Goal: Find specific page/section: Find specific page/section

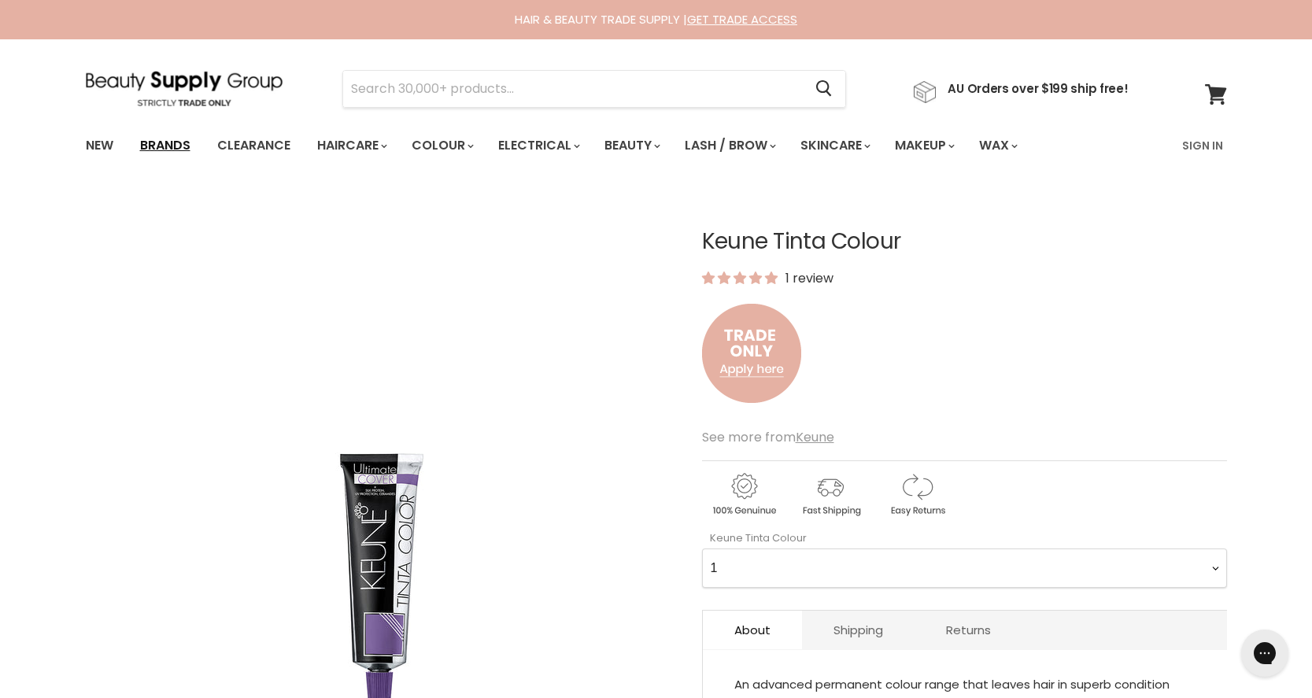
click at [175, 146] on link "Brands" at bounding box center [165, 145] width 74 height 33
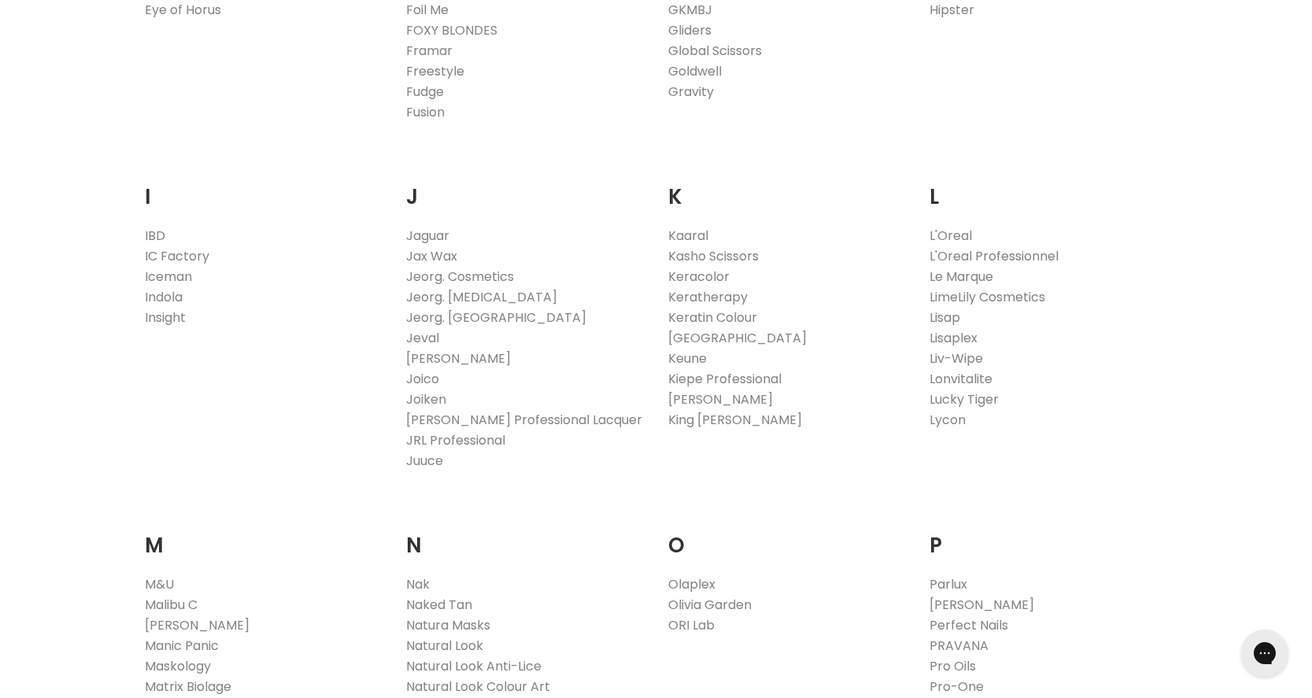
scroll to position [1323, 0]
click at [699, 354] on link "Keune" at bounding box center [687, 357] width 39 height 18
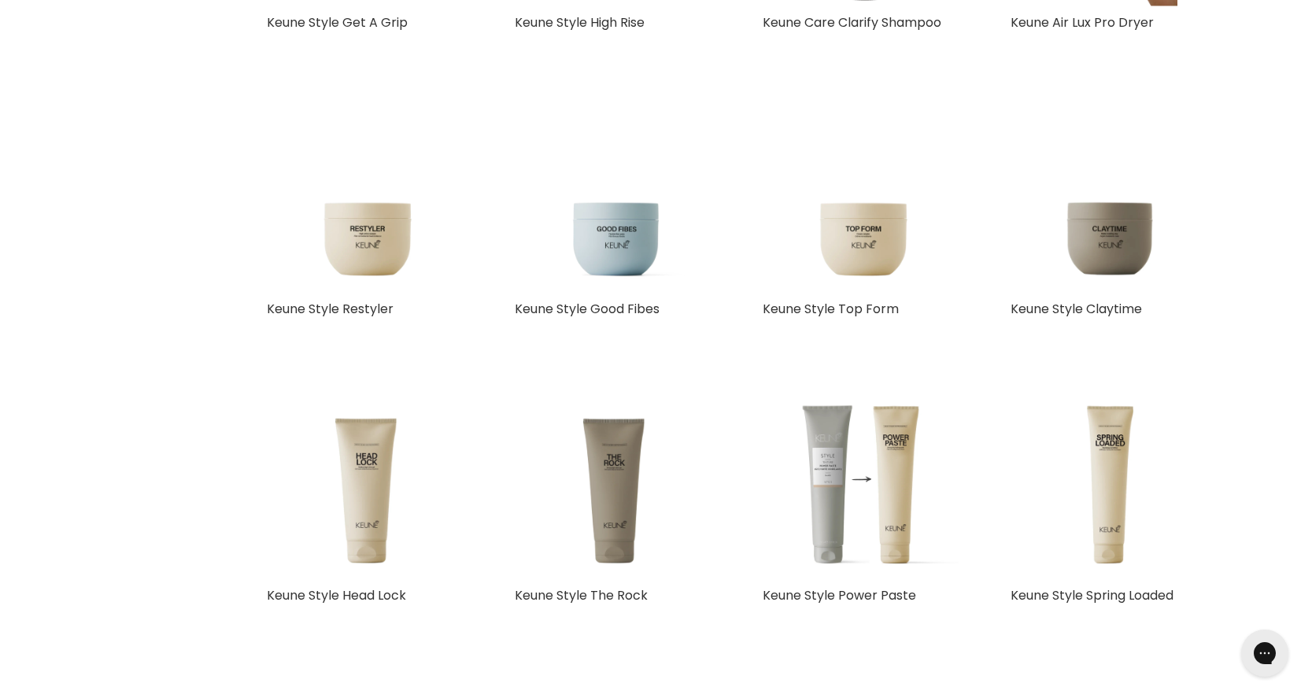
scroll to position [4229, 0]
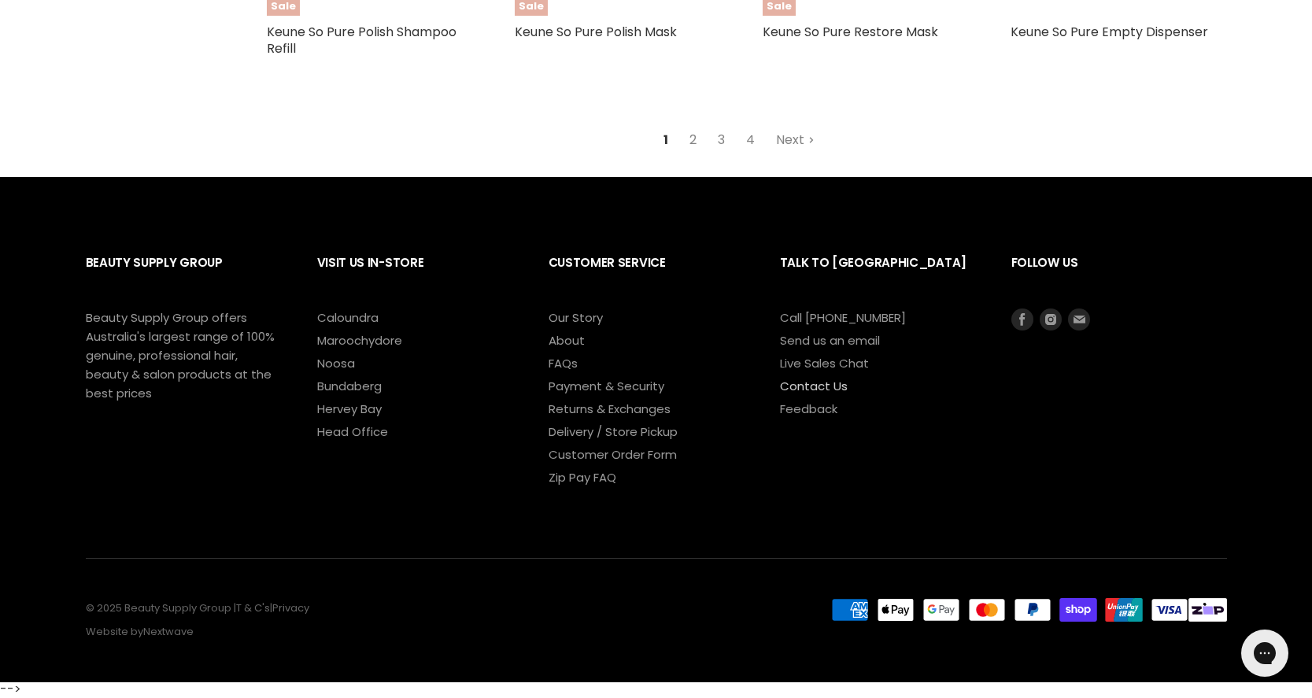
click at [814, 382] on link "Contact Us" at bounding box center [814, 386] width 68 height 17
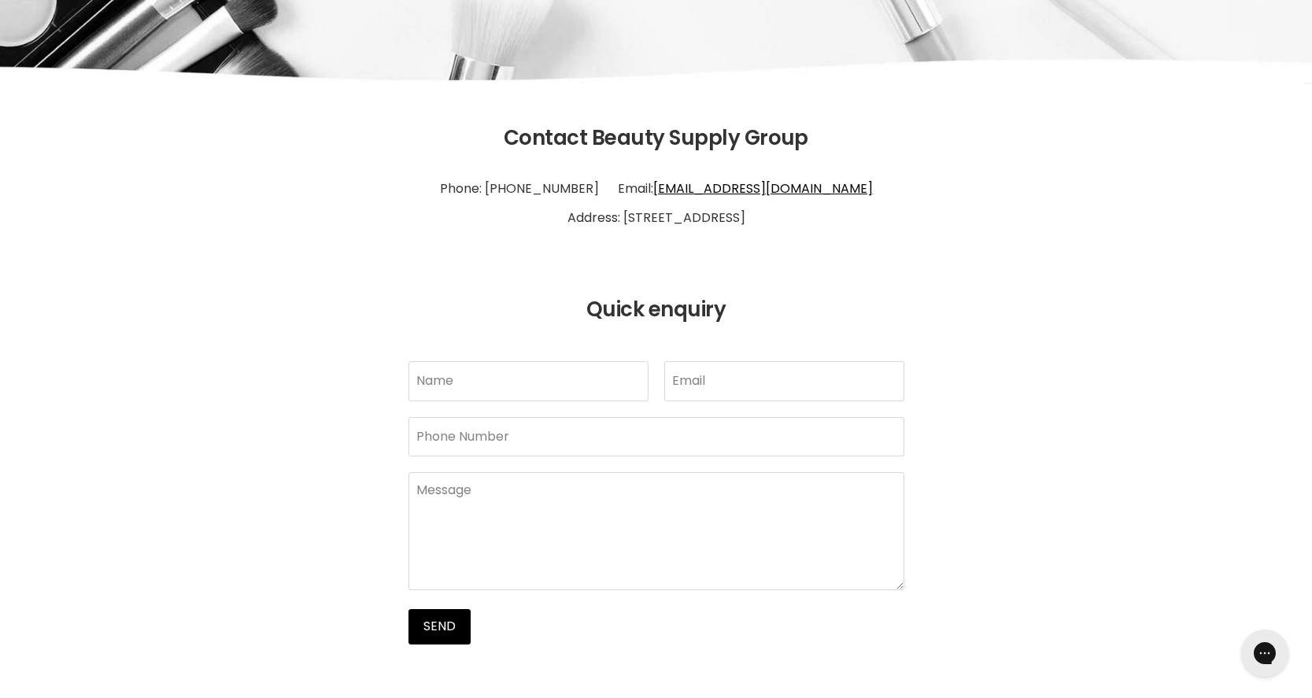
scroll to position [248, 0]
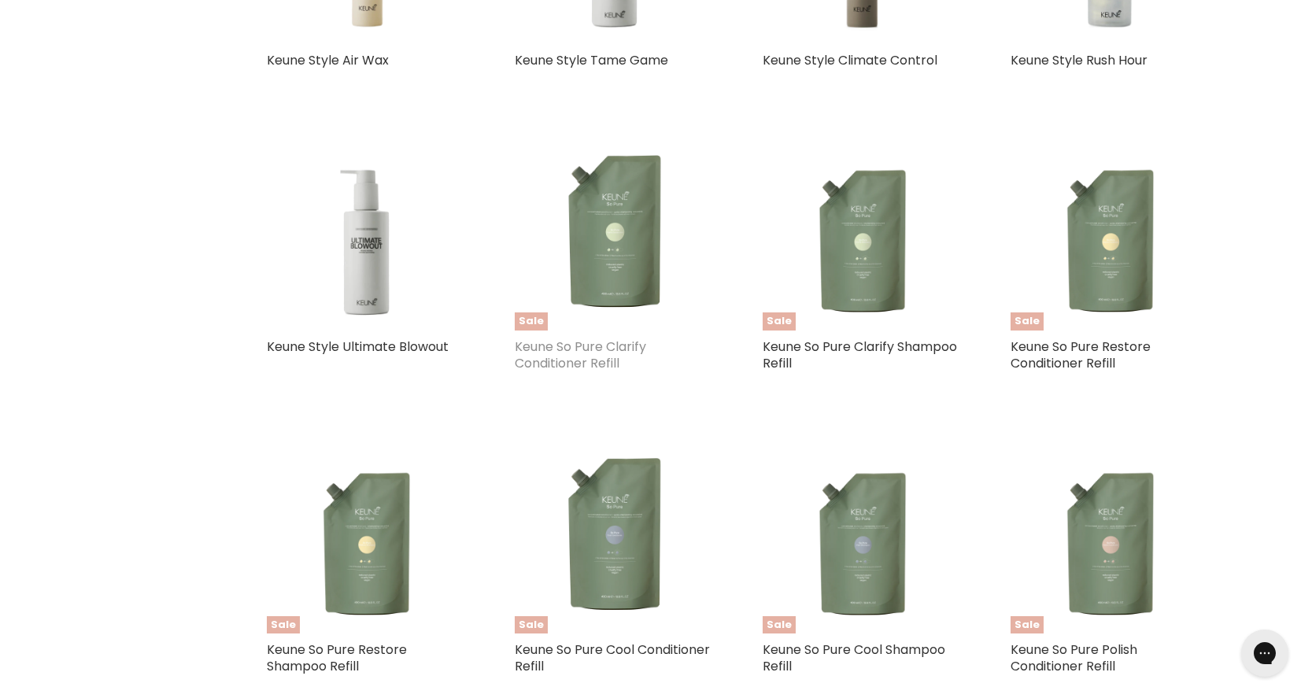
scroll to position [4229, 0]
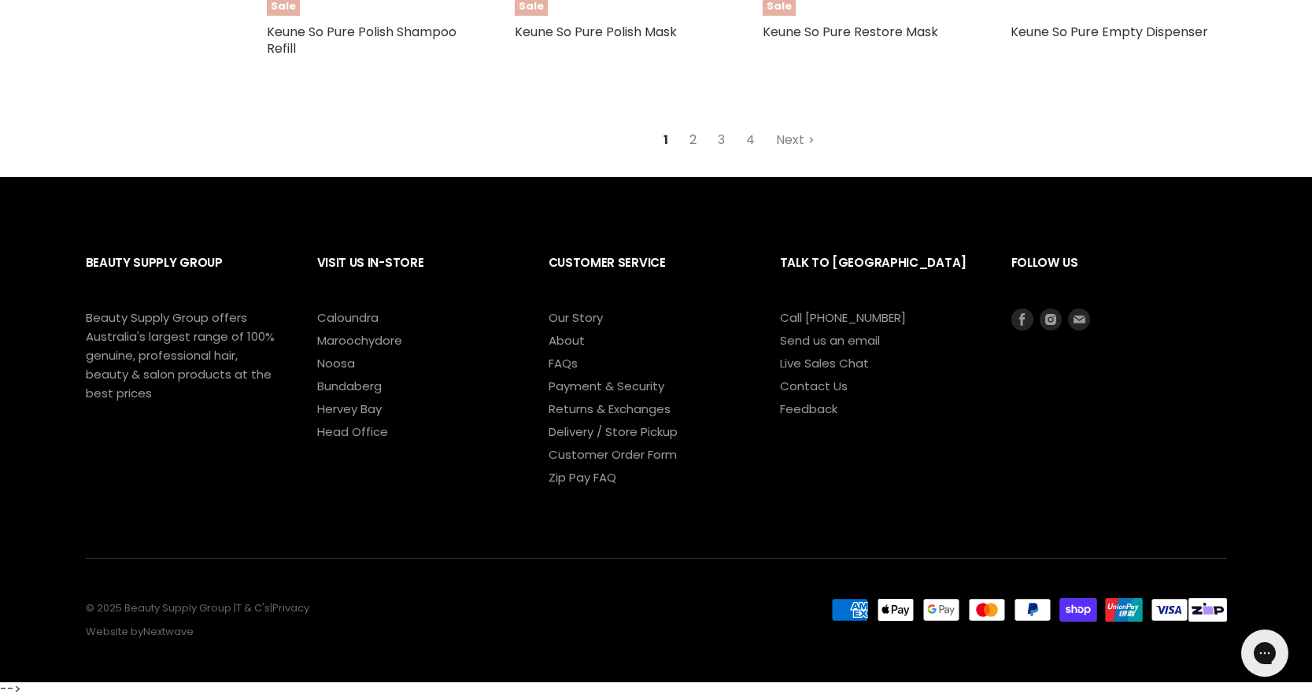
click at [689, 137] on link "2" at bounding box center [693, 140] width 24 height 28
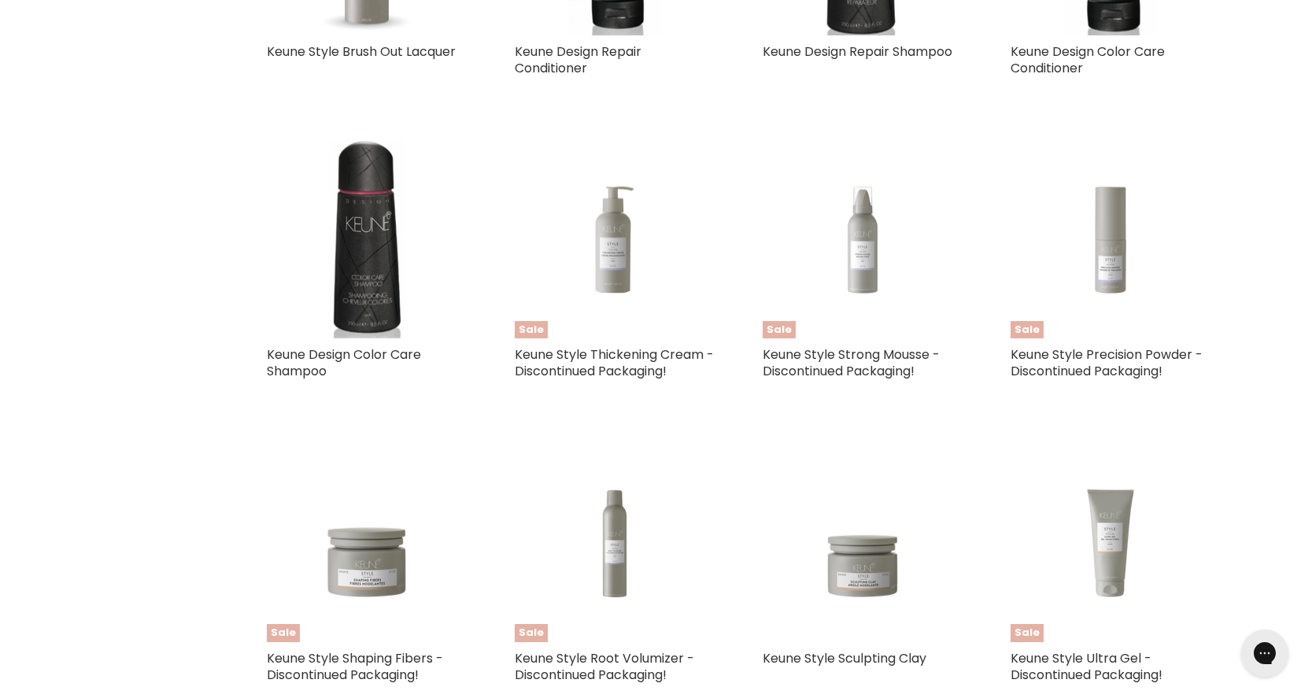
scroll to position [4324, 0]
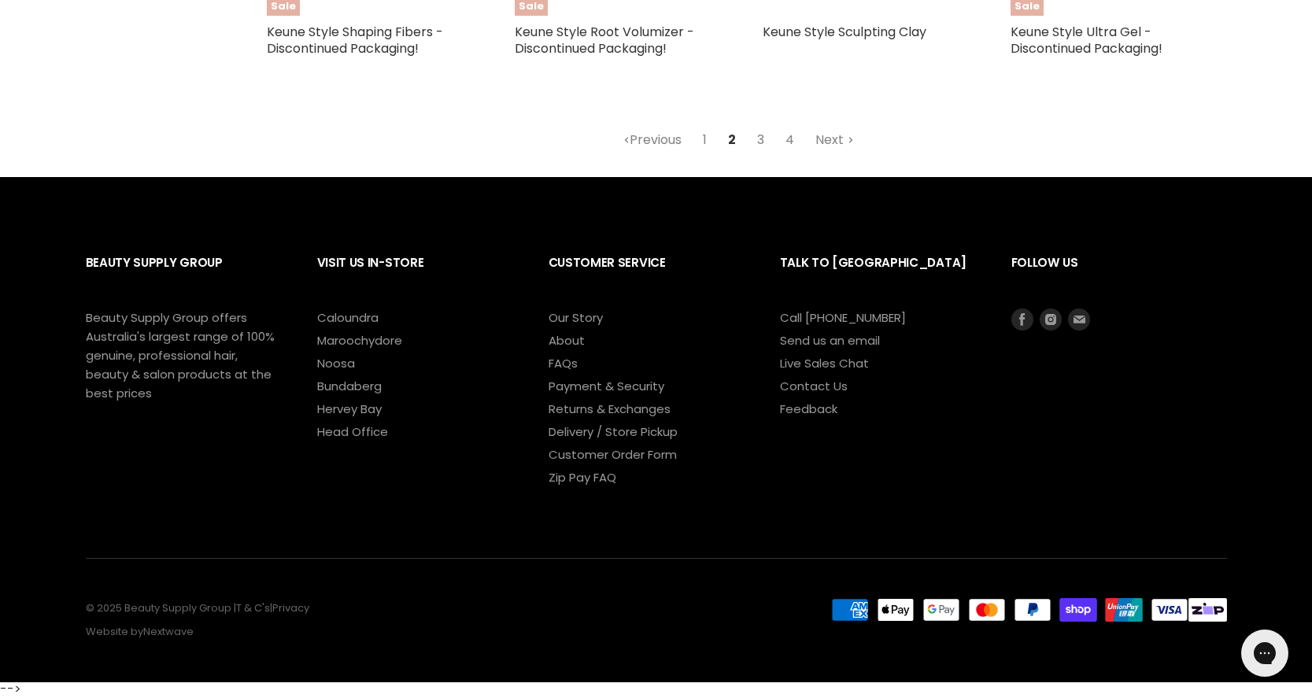
click at [760, 145] on link "3" at bounding box center [760, 140] width 24 height 28
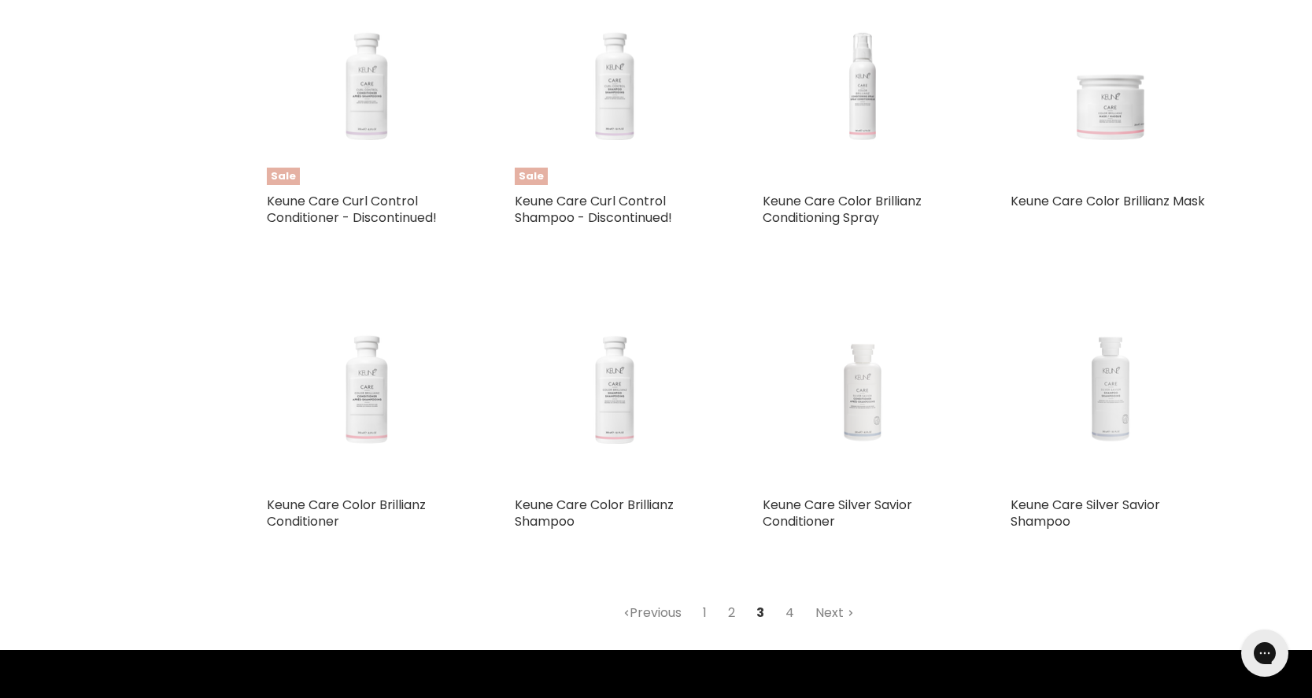
scroll to position [4324, 0]
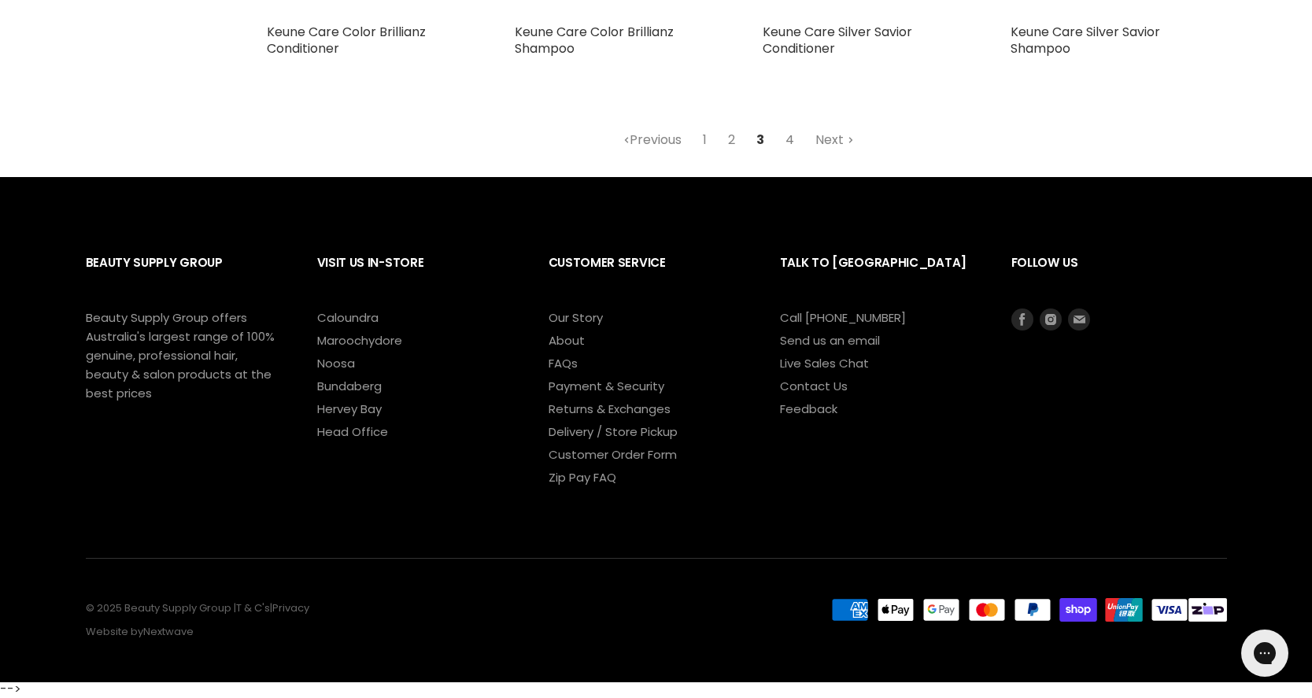
click at [790, 141] on link "4" at bounding box center [790, 140] width 26 height 28
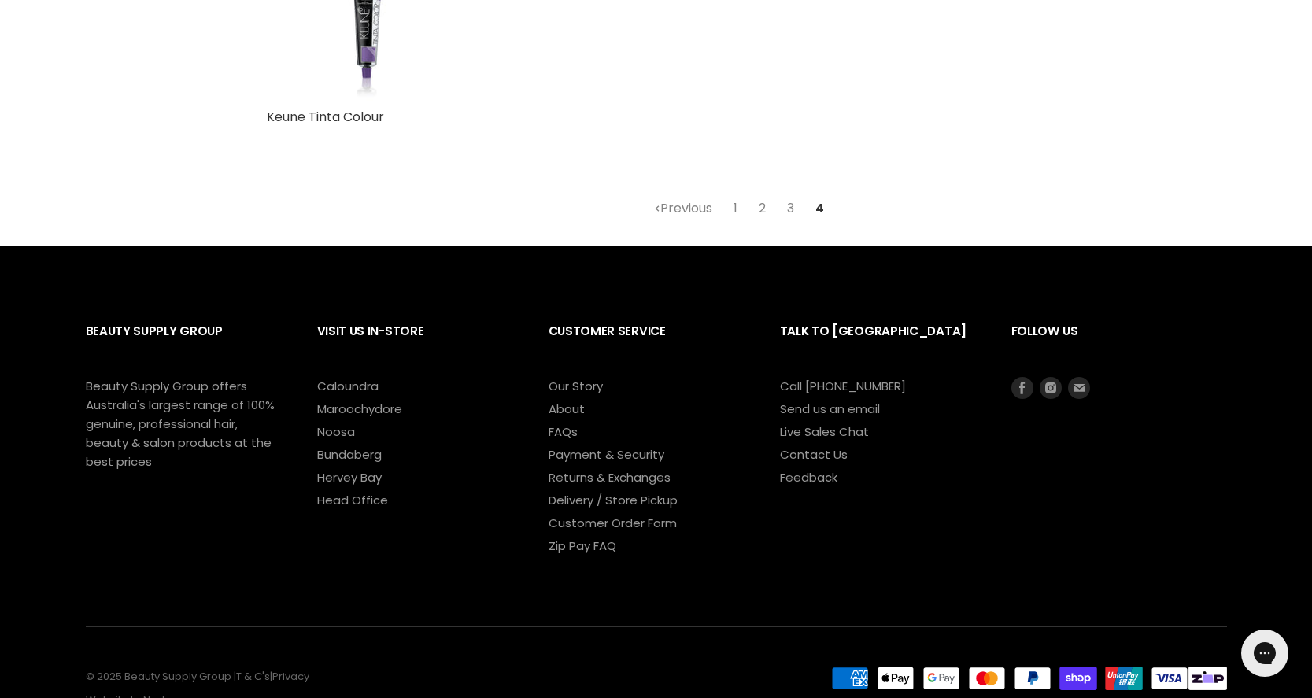
scroll to position [4226, 0]
